Goal: Information Seeking & Learning: Learn about a topic

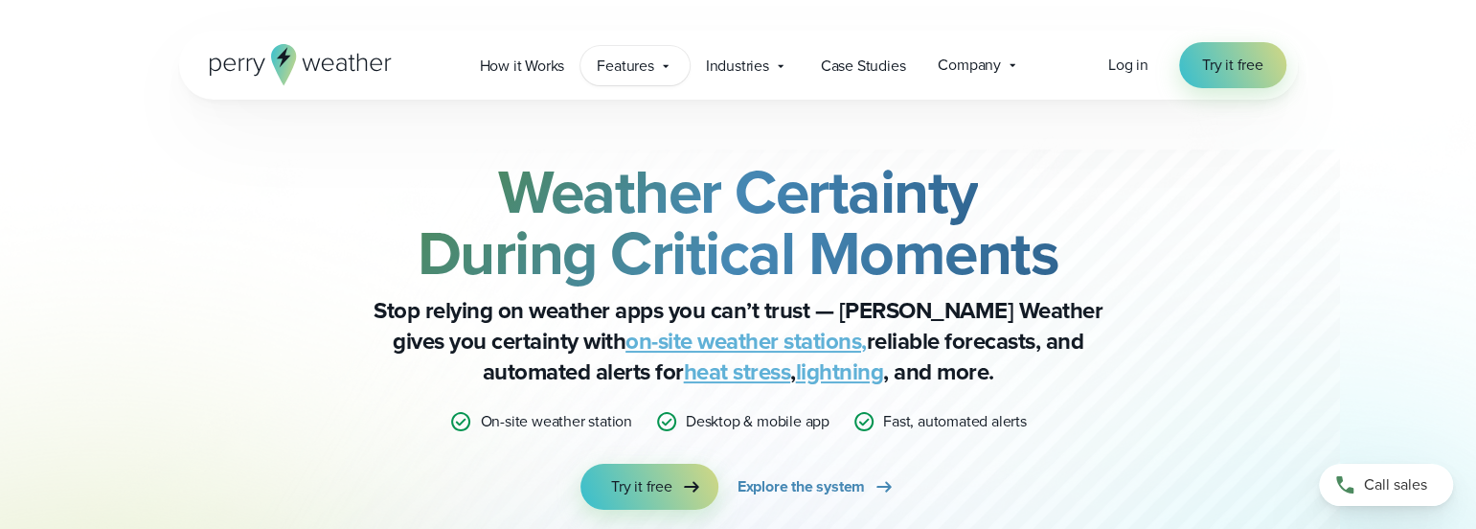
click at [660, 66] on icon at bounding box center [665, 65] width 15 height 15
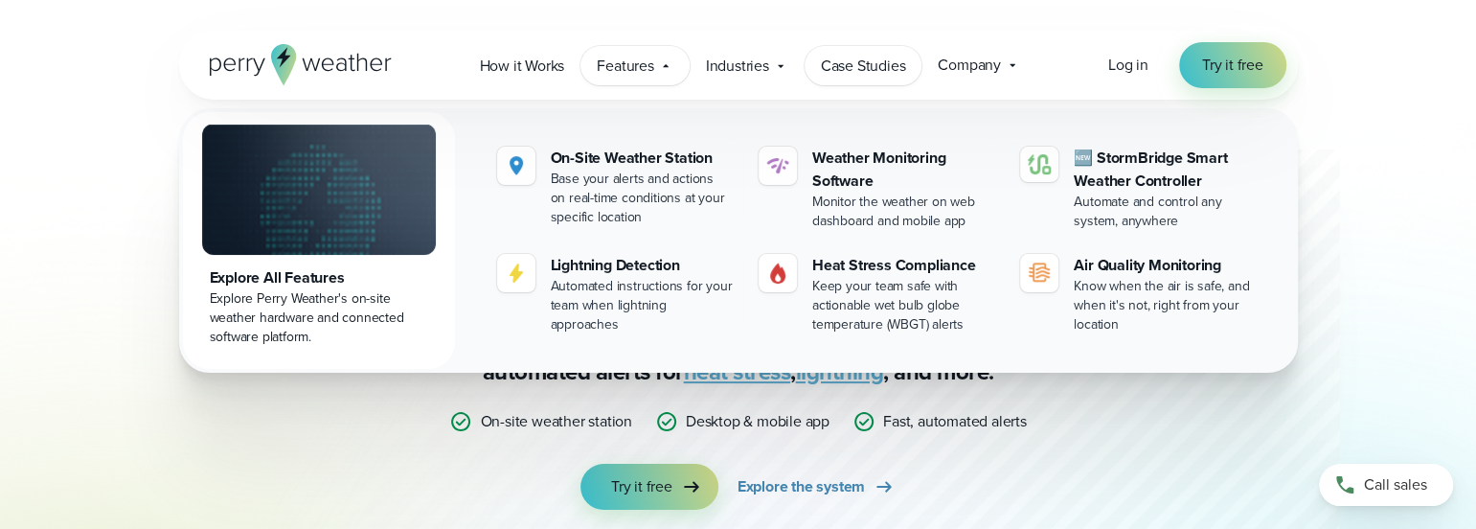
click at [890, 60] on span "Case Studies" at bounding box center [863, 66] width 85 height 23
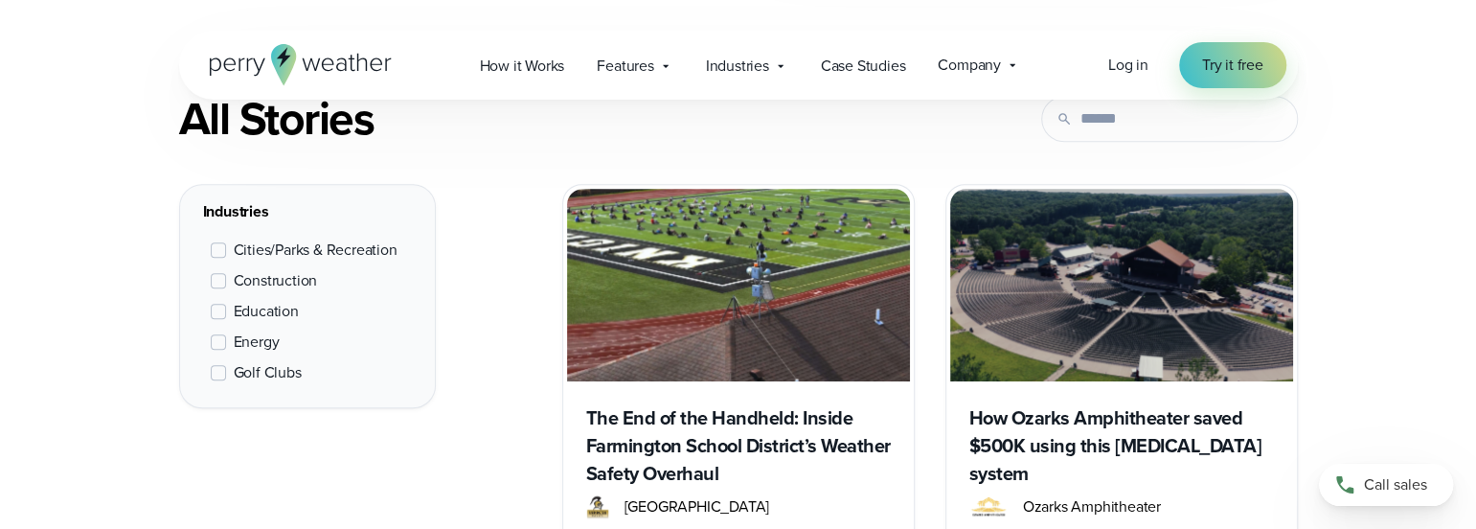
scroll to position [862, 0]
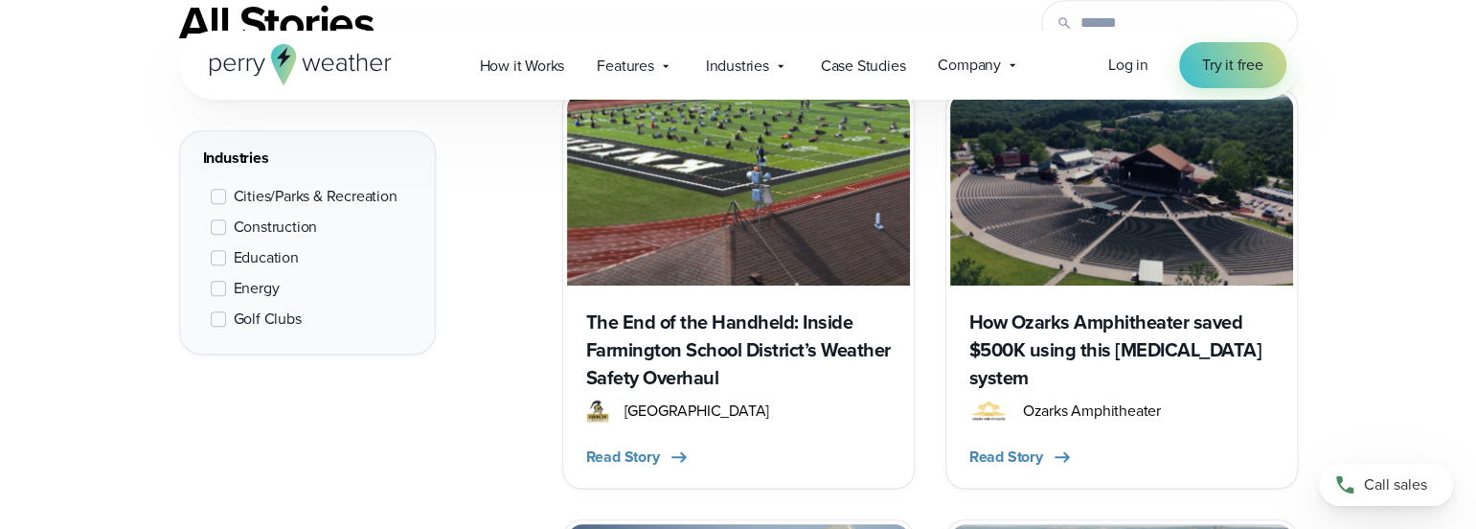
click at [218, 256] on span at bounding box center [218, 257] width 15 height 15
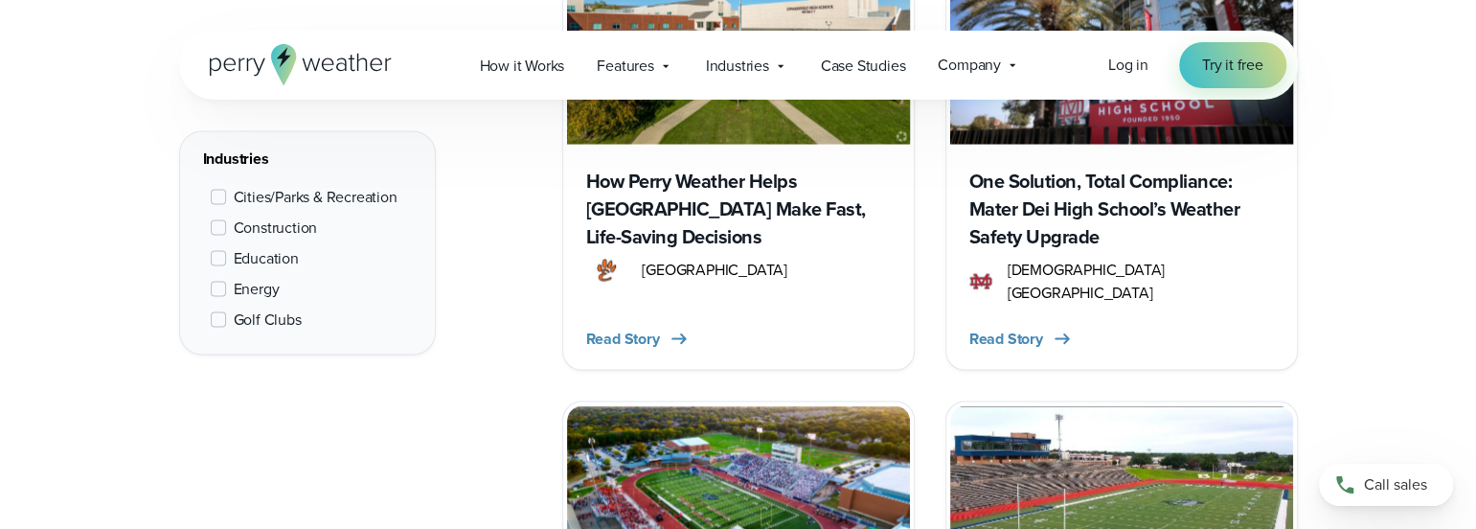
scroll to position [2252, 0]
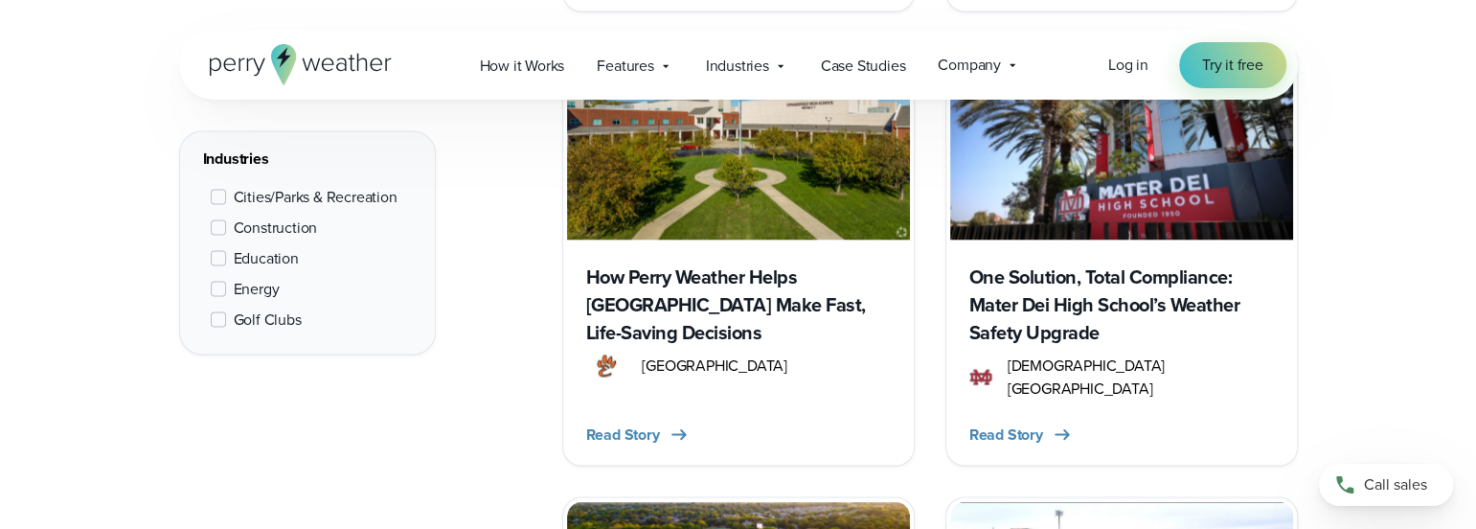
click at [1054, 272] on h3 "One Solution, Total Compliance: Mater Dei High School’s Weather Safety Upgrade" at bounding box center [1121, 304] width 305 height 83
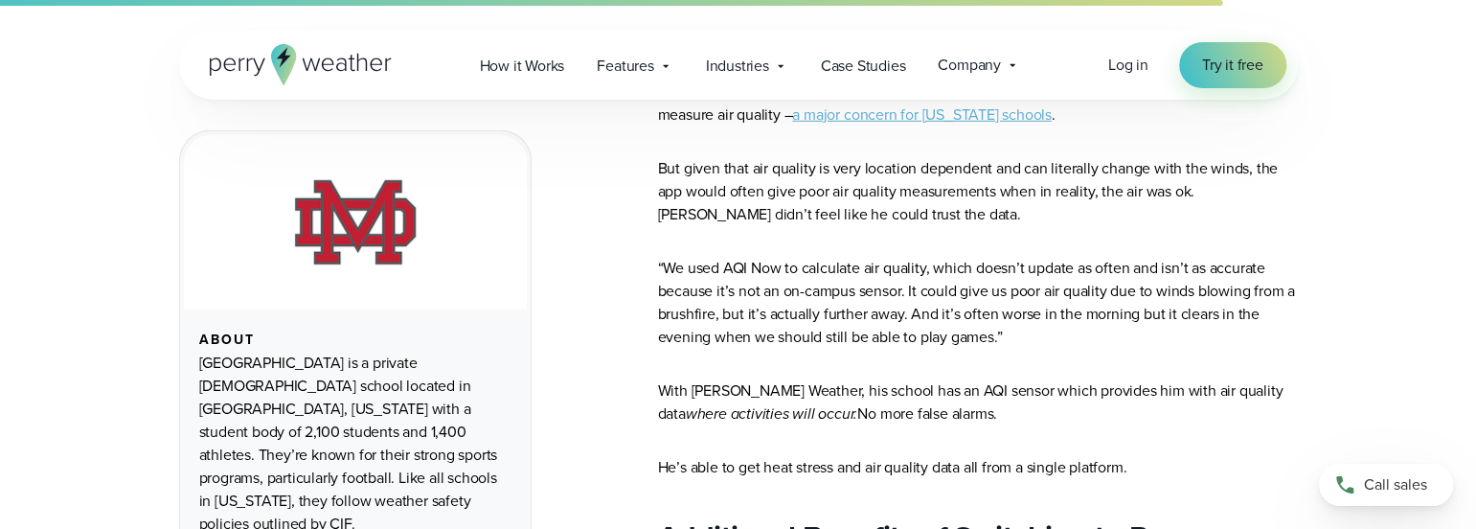
scroll to position [3736, 0]
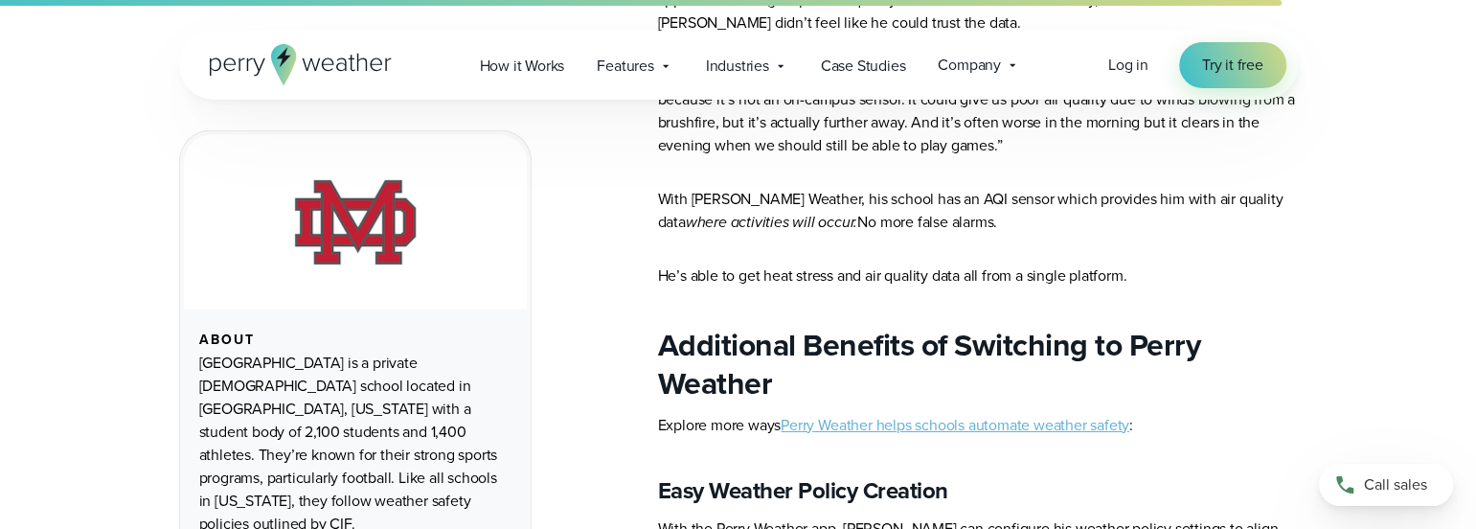
click at [879, 414] on link "Perry Weather helps schools automate weather safety" at bounding box center [955, 425] width 349 height 22
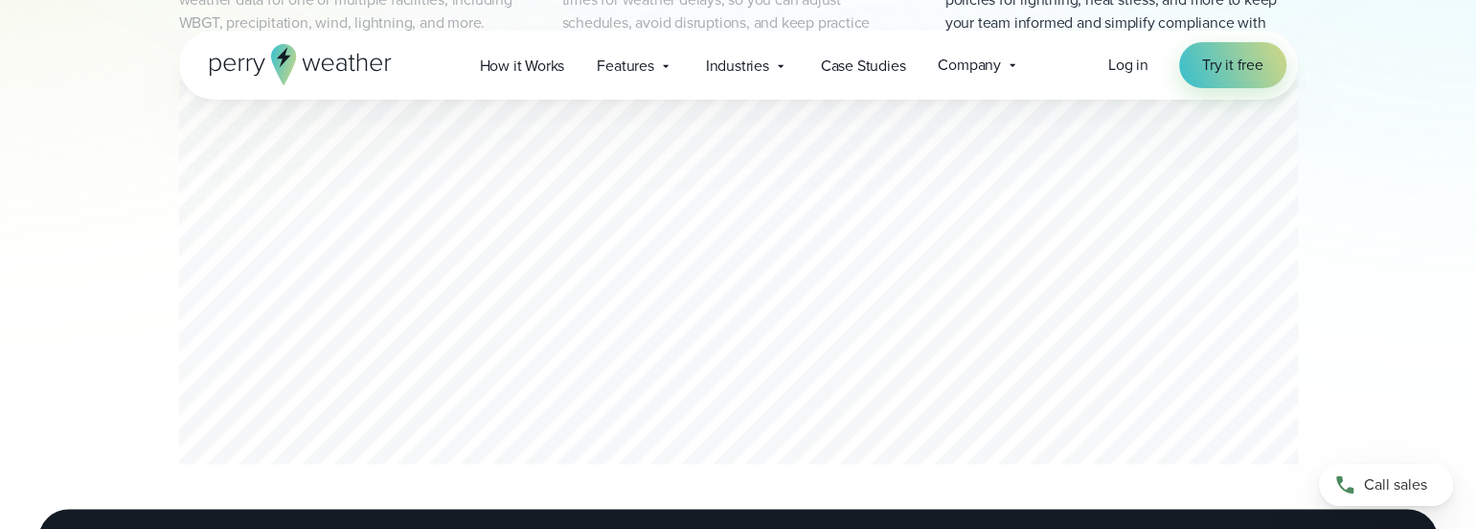
scroll to position [1341, 0]
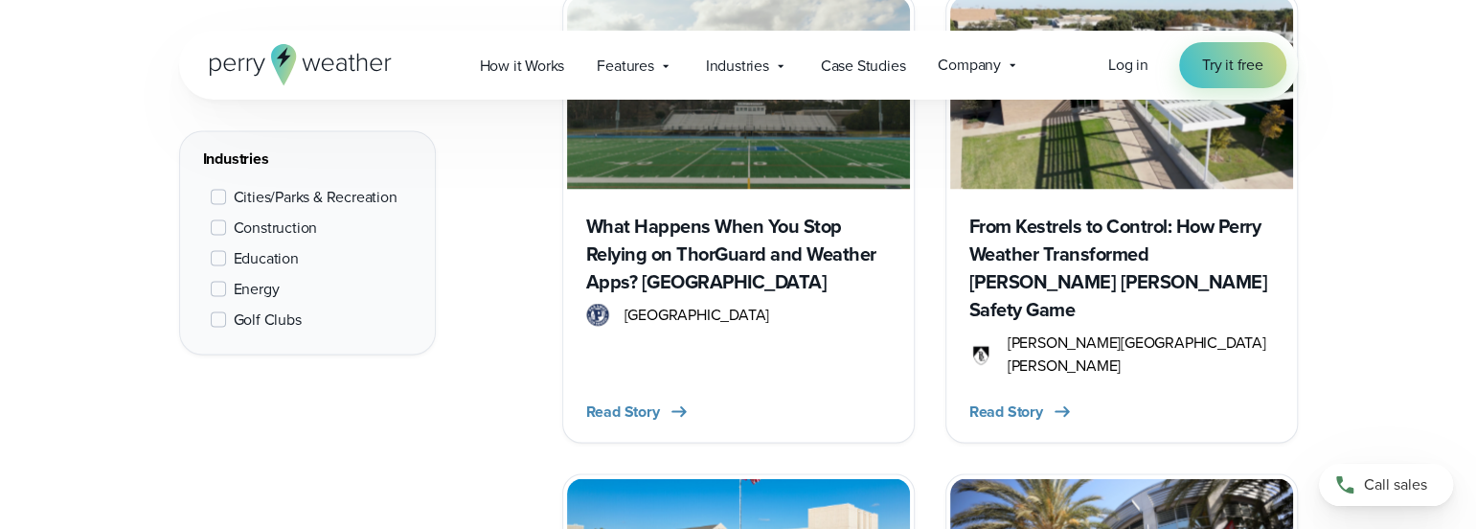
scroll to position [719, 0]
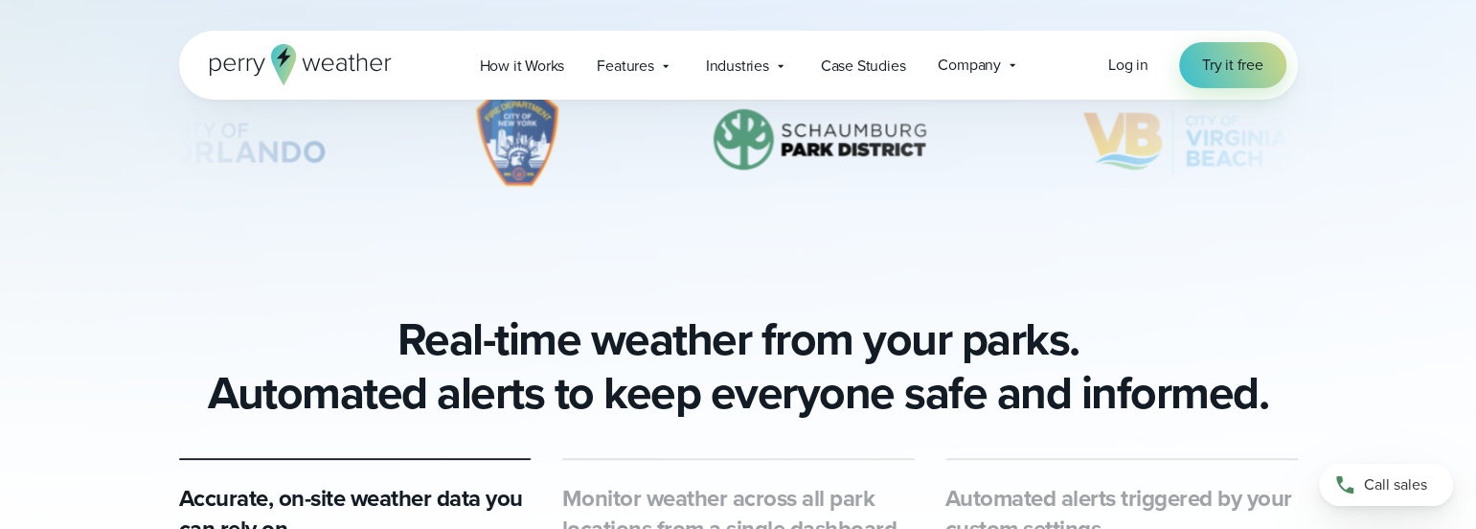
scroll to position [1150, 0]
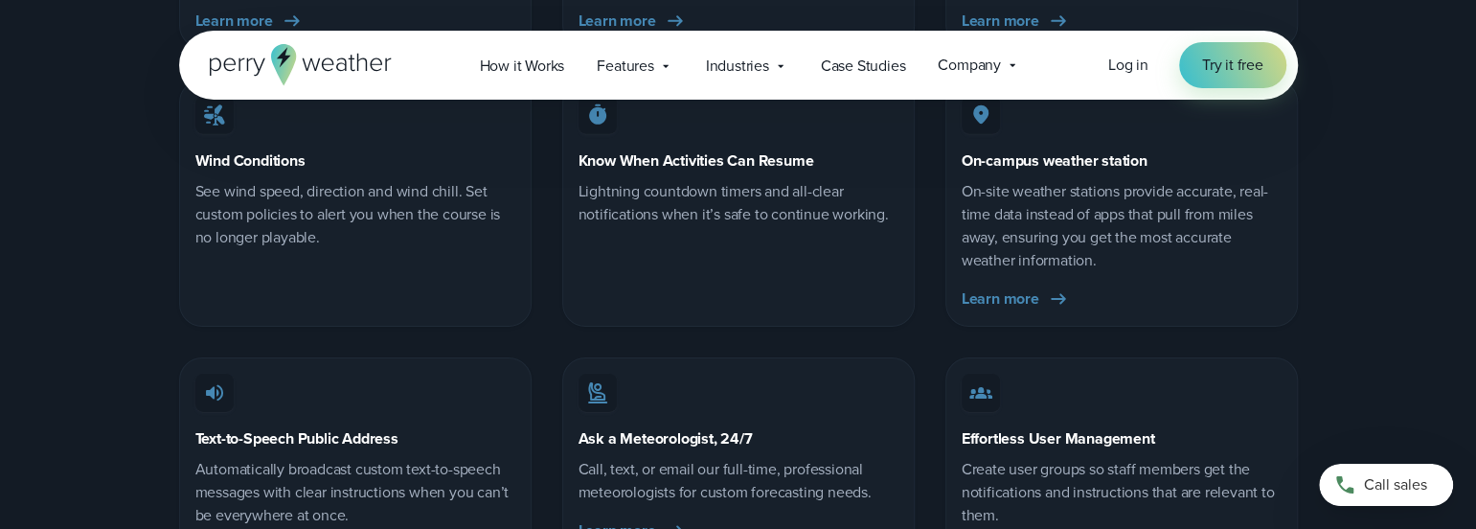
scroll to position [8334, 0]
